Goal: Transaction & Acquisition: Purchase product/service

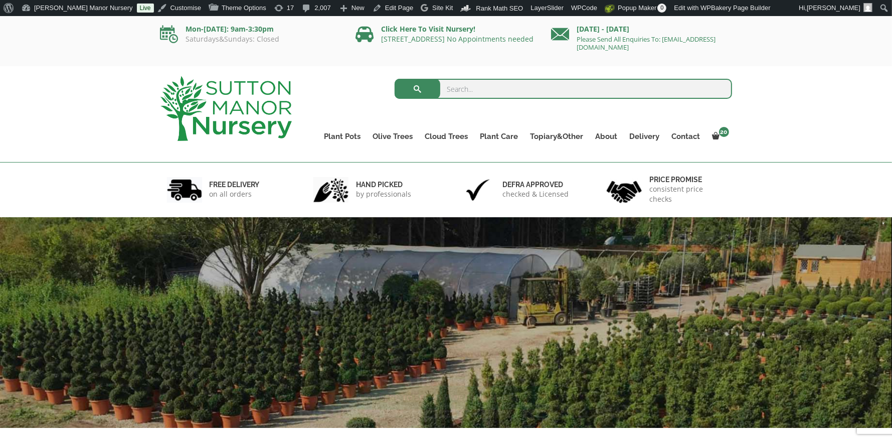
click at [245, 88] on img at bounding box center [226, 108] width 131 height 65
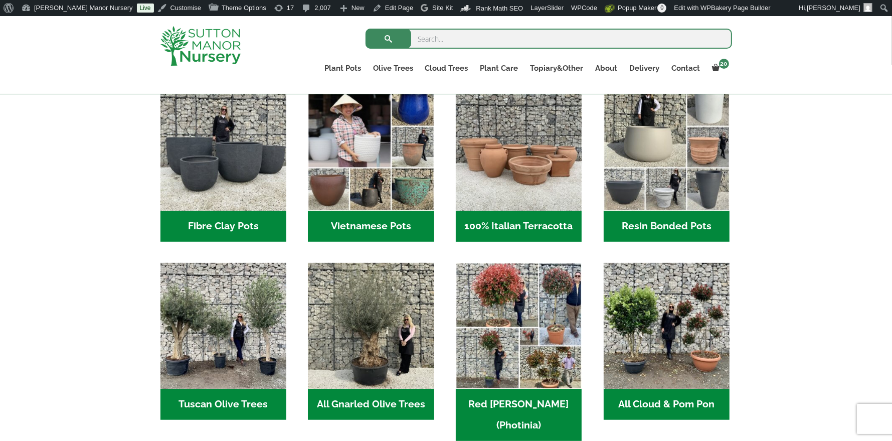
scroll to position [345, 0]
click at [400, 319] on img "Visit product category All Gnarled Olive Trees" at bounding box center [371, 326] width 132 height 132
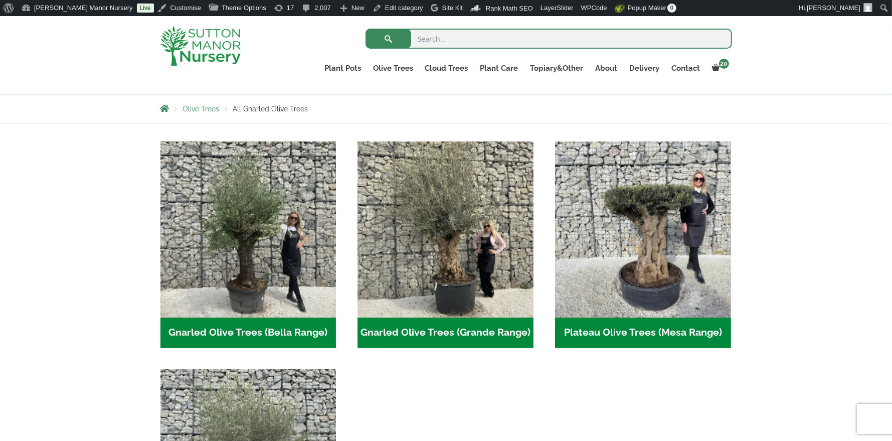
scroll to position [163, 0]
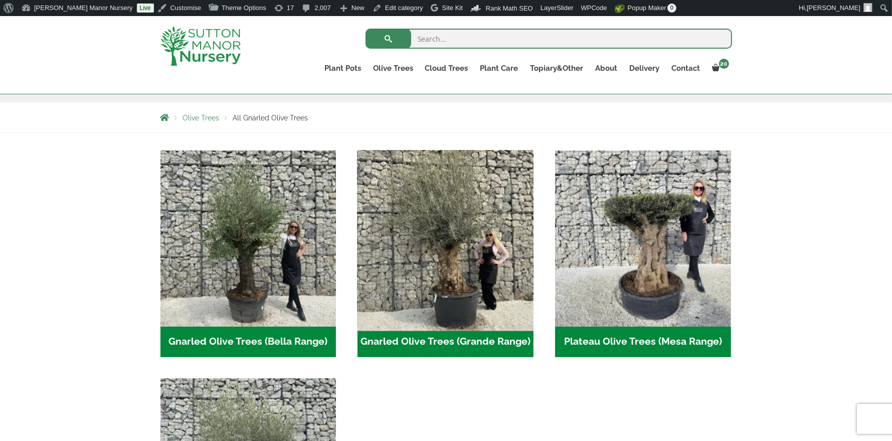
click at [427, 261] on img "Visit product category Gnarled Olive Trees (Grande Range)" at bounding box center [446, 238] width 185 height 185
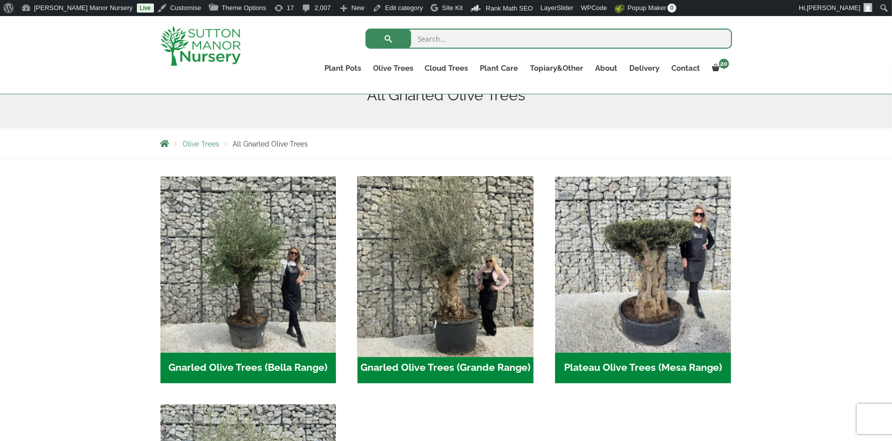
scroll to position [134, 0]
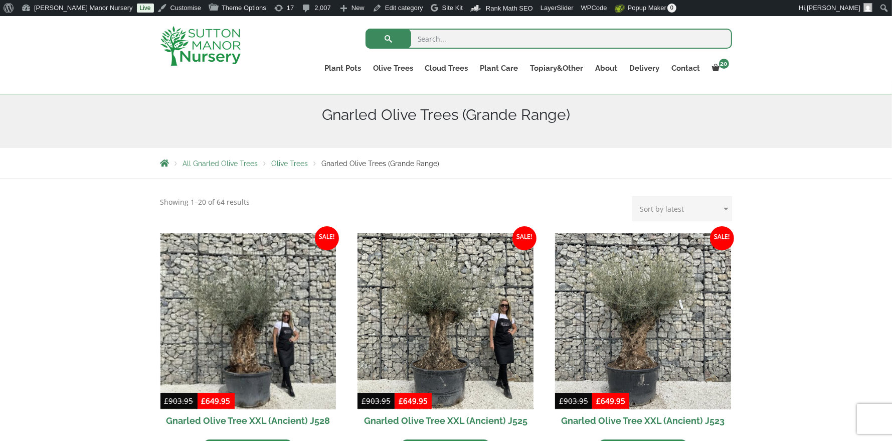
scroll to position [125, 0]
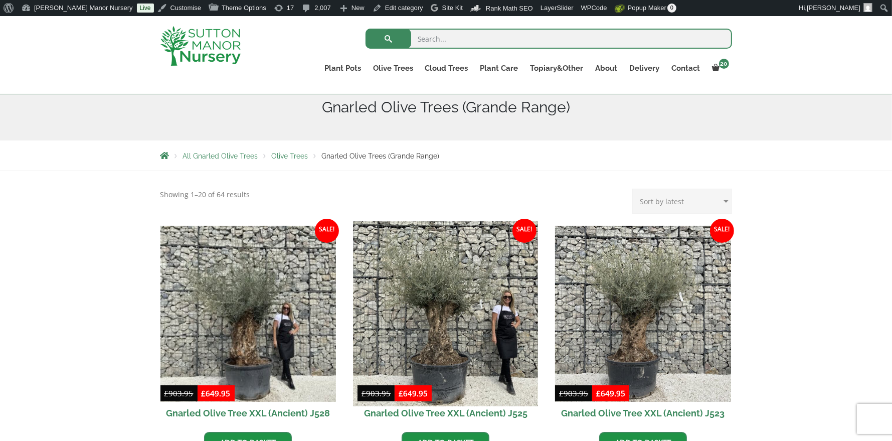
click at [405, 321] on img at bounding box center [446, 313] width 185 height 185
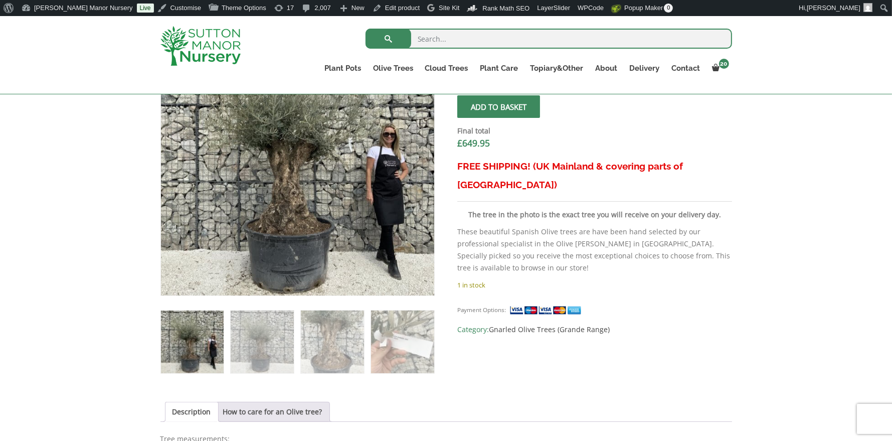
scroll to position [381, 0]
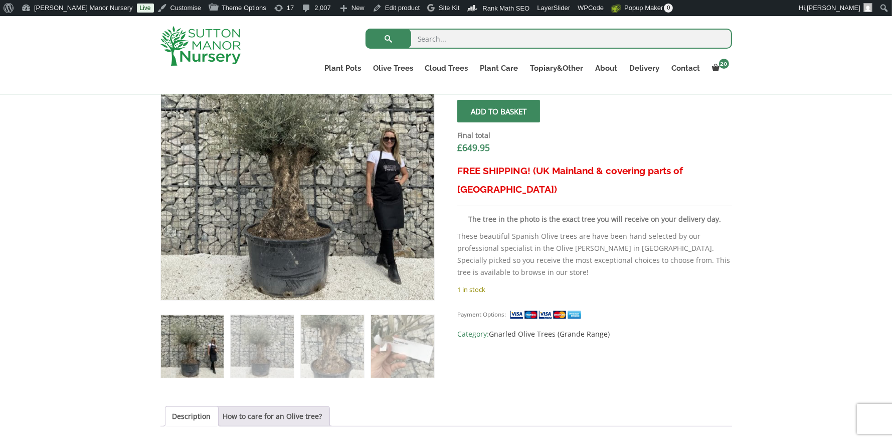
click at [221, 52] on img at bounding box center [201, 46] width 80 height 40
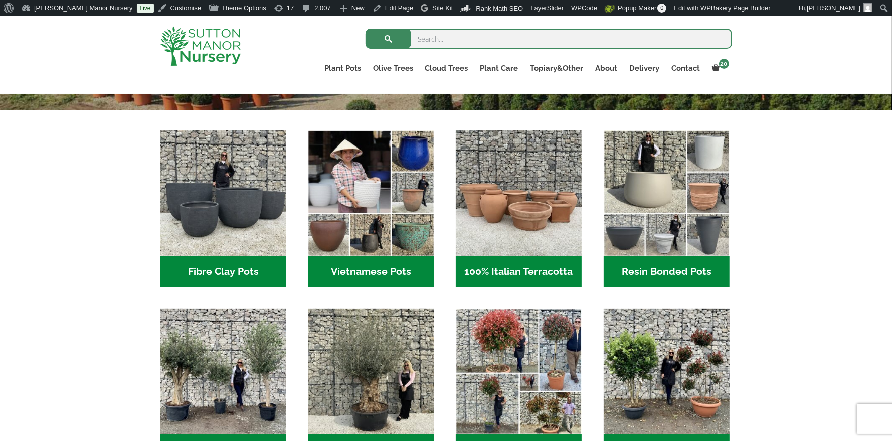
scroll to position [301, 0]
